Goal: Find specific page/section: Find specific page/section

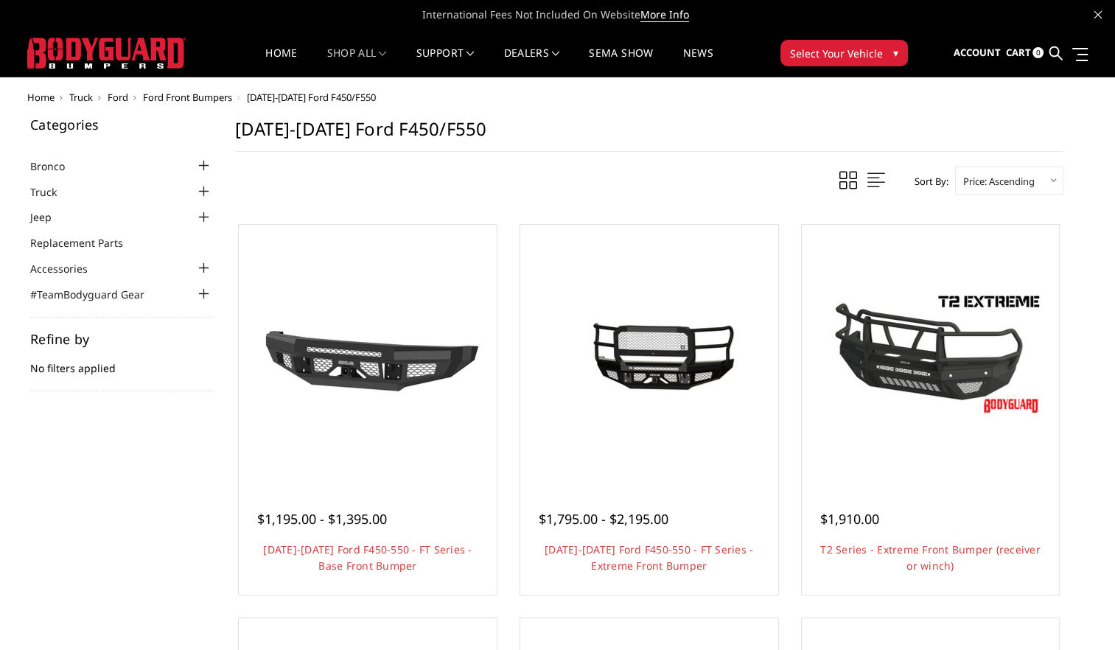
click at [865, 52] on span "Select Your Vehicle" at bounding box center [836, 53] width 93 height 15
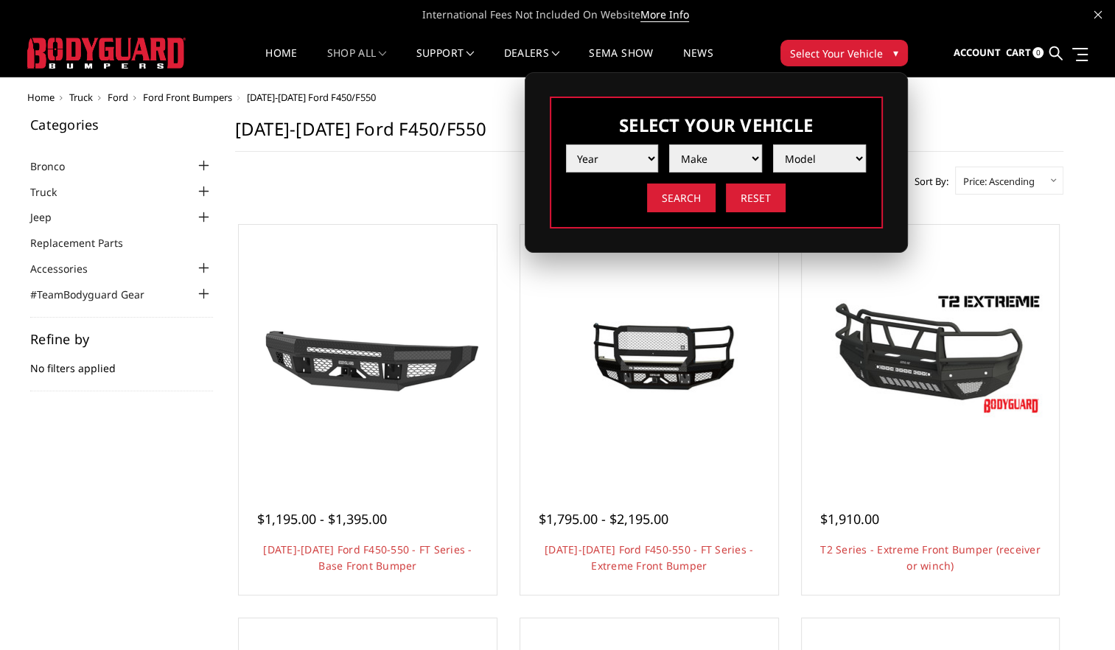
click at [650, 159] on select "Year [DATE] 2024 2023 2022 2021 2020 2019 2018 2017 2016 2015 2014 2013 2012 20…" at bounding box center [612, 158] width 93 height 28
select select "yr_2017"
click at [566, 144] on select "Year [DATE] 2024 2023 2022 2021 2020 2019 2018 2017 2016 2015 2014 2013 2012 20…" at bounding box center [612, 158] width 93 height 28
click at [755, 153] on select "Make Chevrolet Ford GMC Nissan Ram Toyota" at bounding box center [715, 158] width 93 height 28
select select "mk_ford"
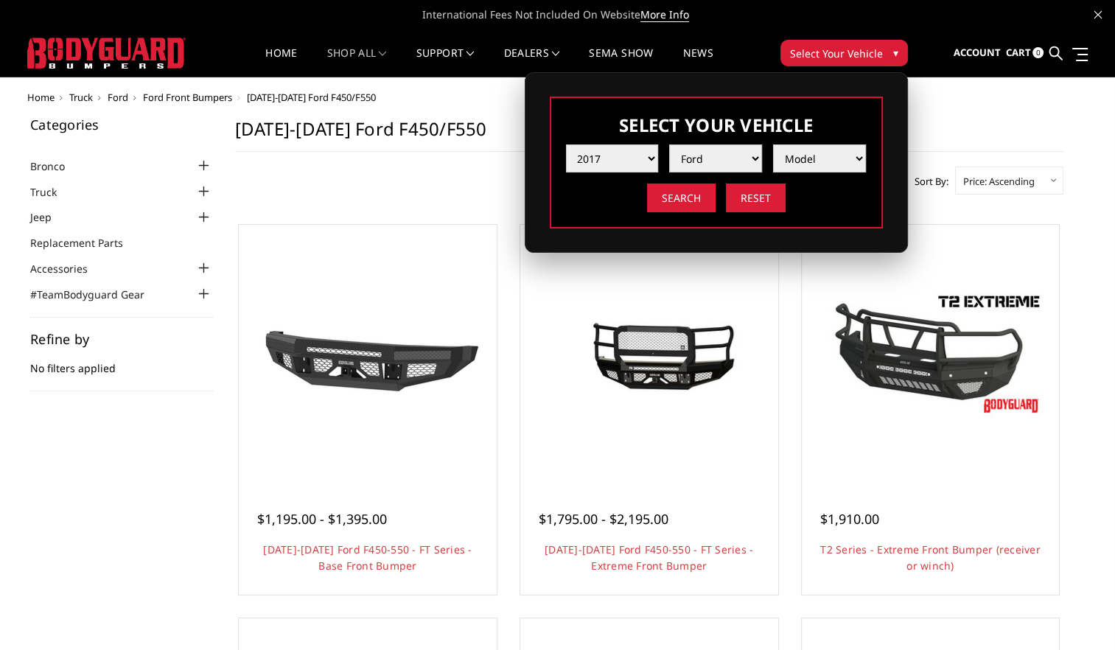
click at [669, 144] on select "Make Chevrolet Ford GMC Nissan Ram Toyota" at bounding box center [715, 158] width 93 height 28
click at [859, 153] on select "Model F150 F150 Raptor F250 / F350 F450 F550" at bounding box center [819, 158] width 93 height 28
